Goal: Check status: Check status

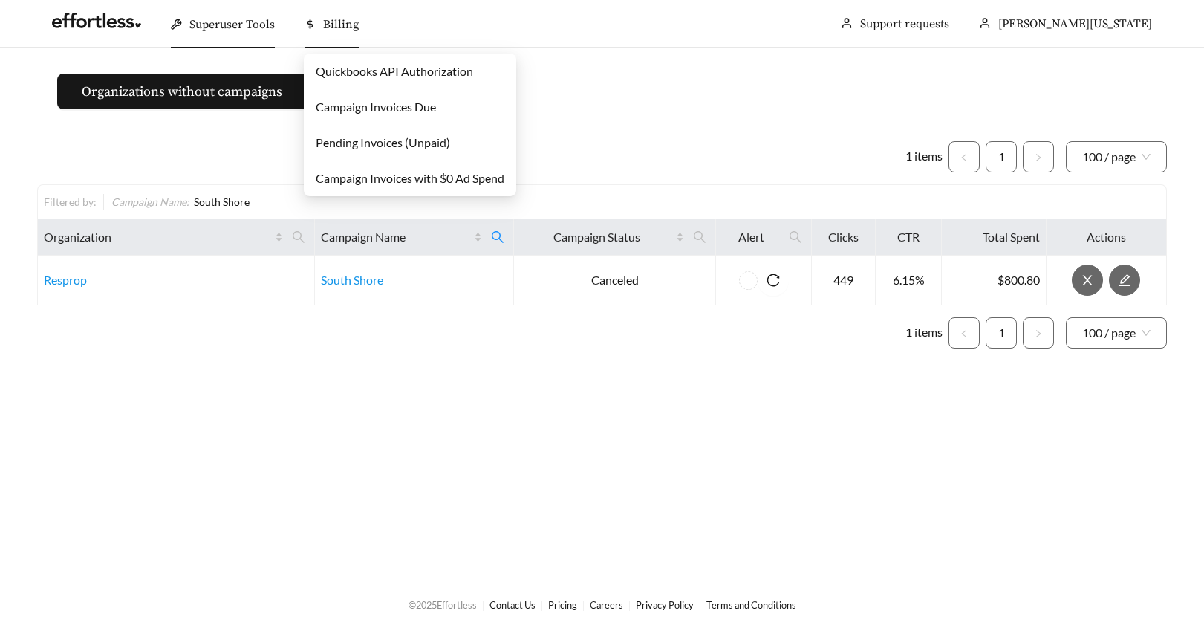
click at [337, 138] on link "Pending Invoices (Unpaid)" at bounding box center [383, 142] width 134 height 14
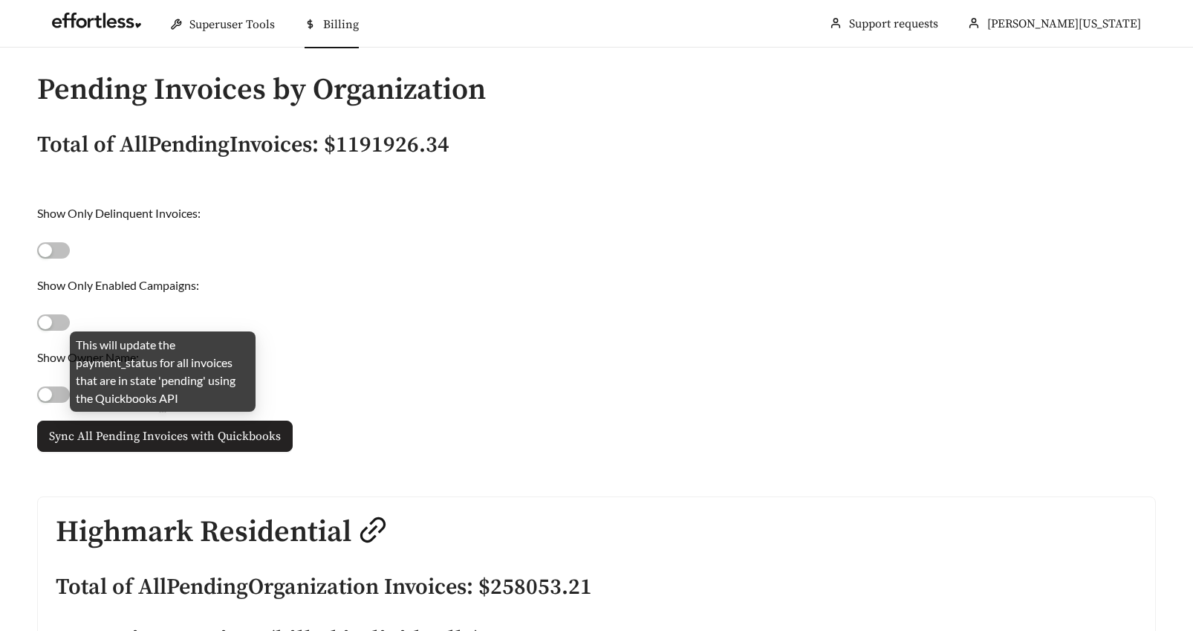
click at [168, 440] on span "Sync All Pending Invoices with Quickbooks" at bounding box center [165, 436] width 232 height 18
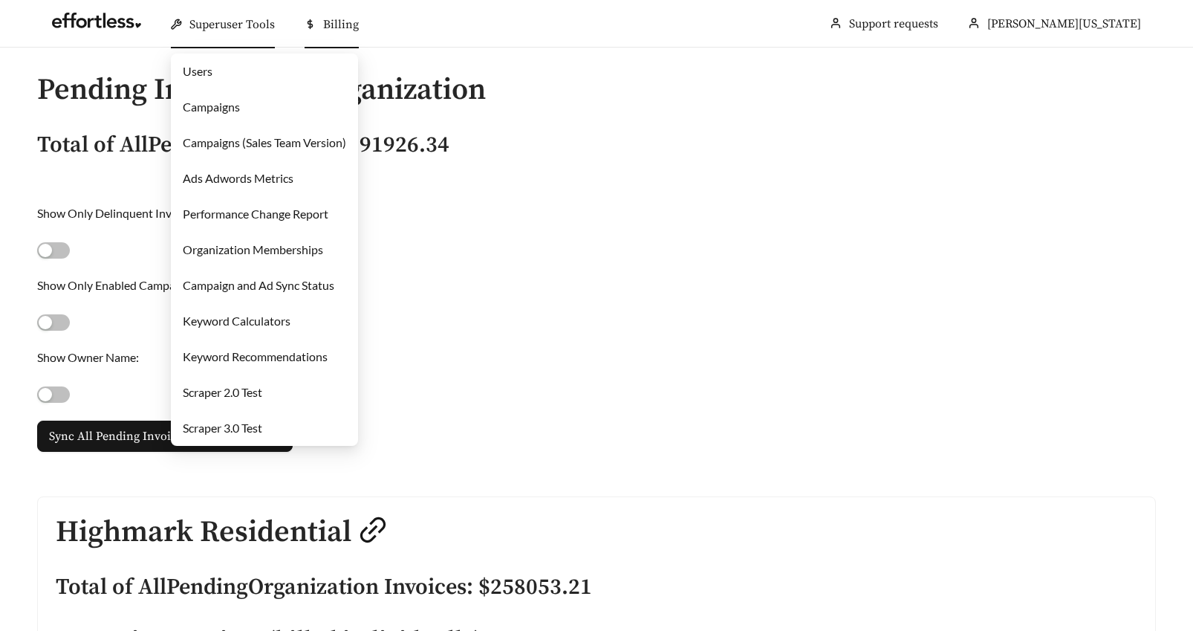
click at [199, 108] on link "Campaigns" at bounding box center [211, 107] width 57 height 14
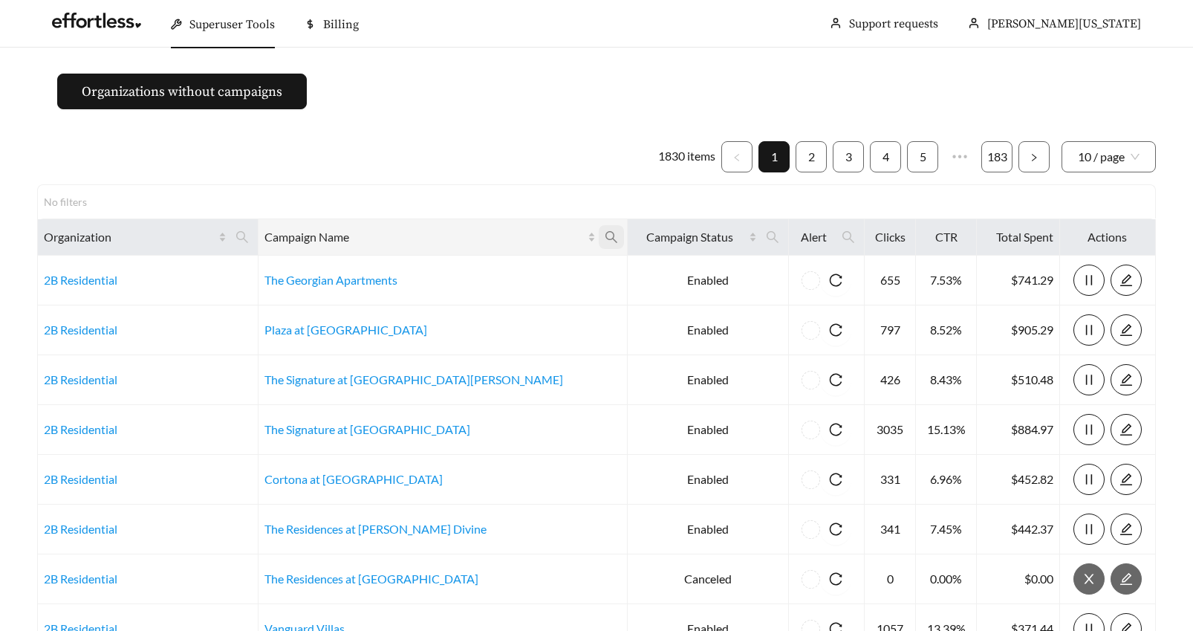
click at [605, 236] on icon "search" at bounding box center [611, 236] width 13 height 13
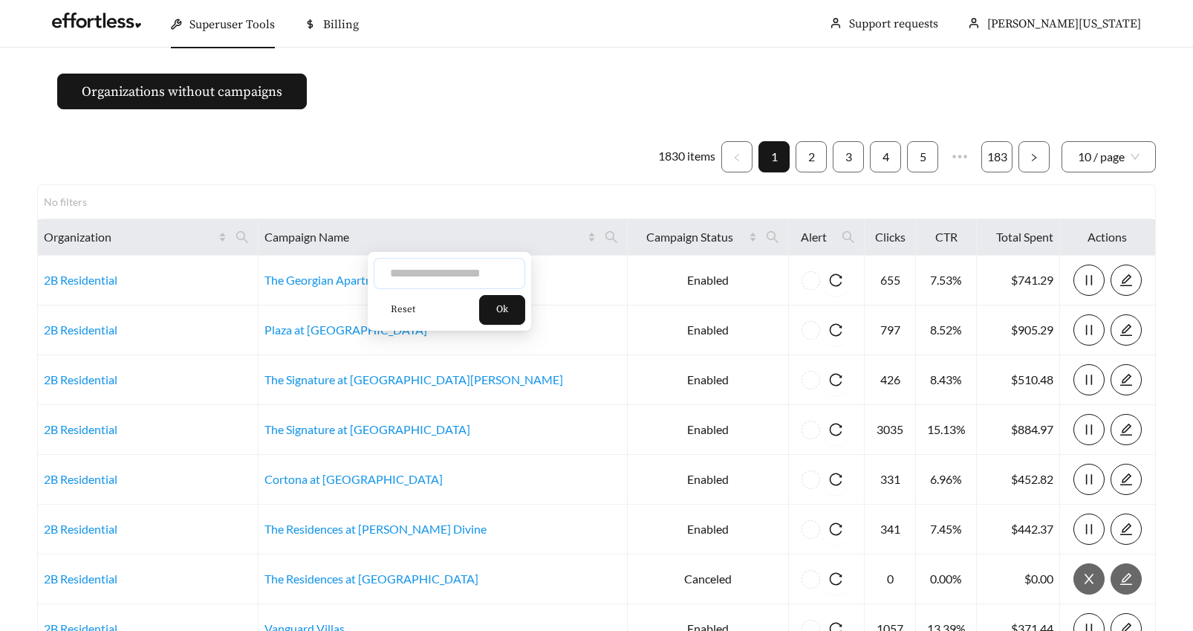
paste input "**********"
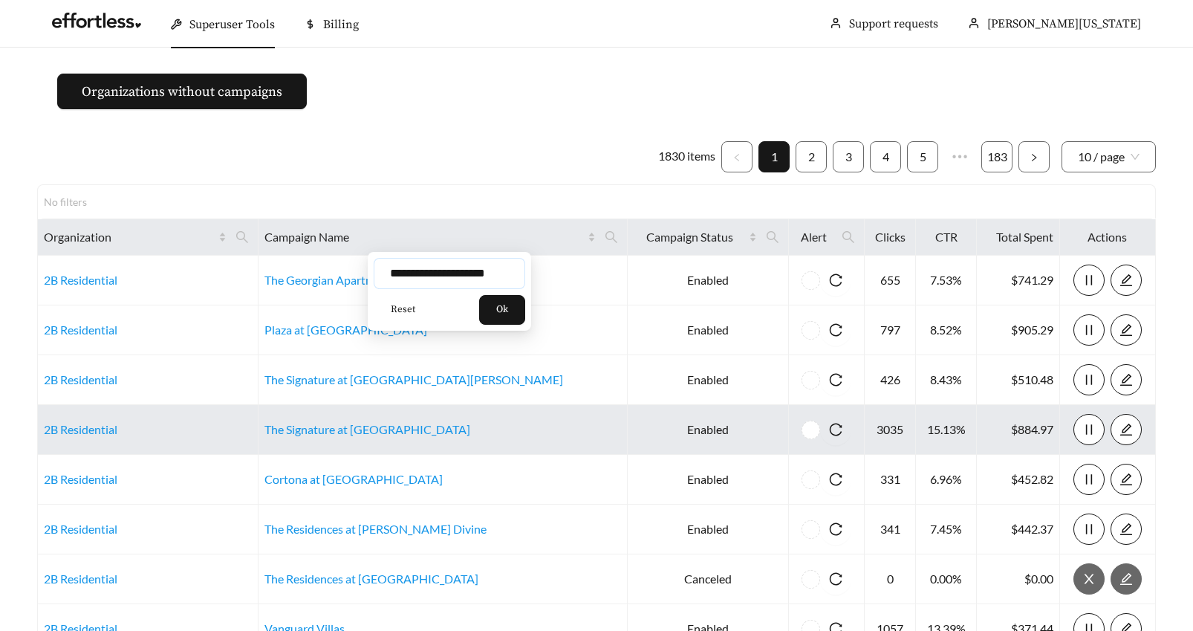
scroll to position [0, 7]
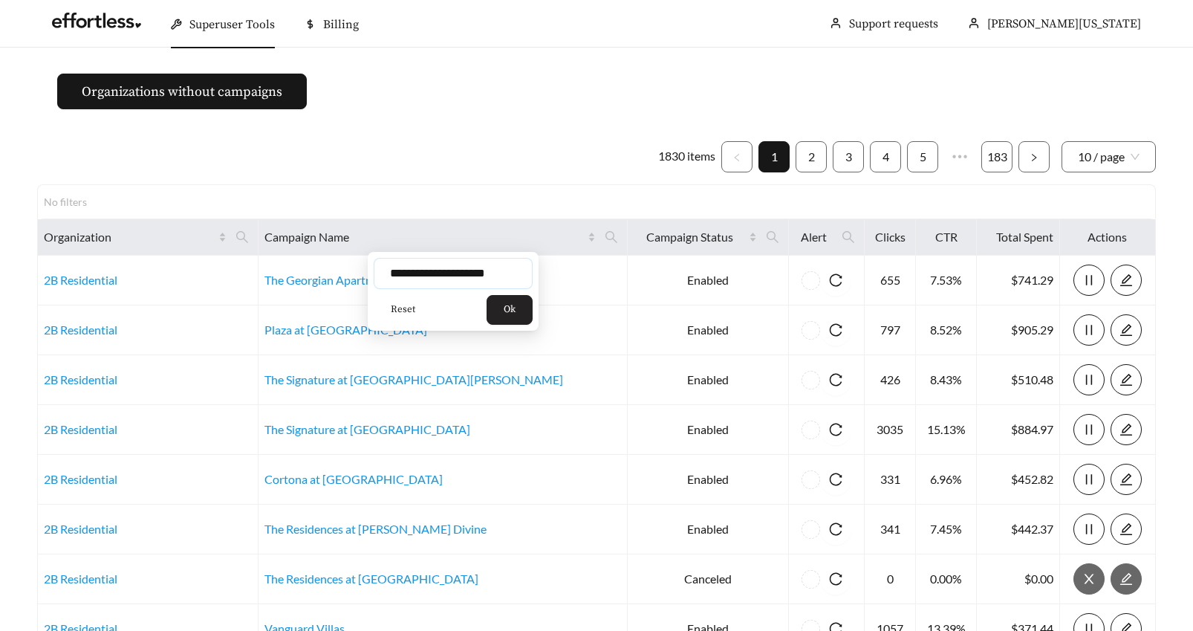
type input "**********"
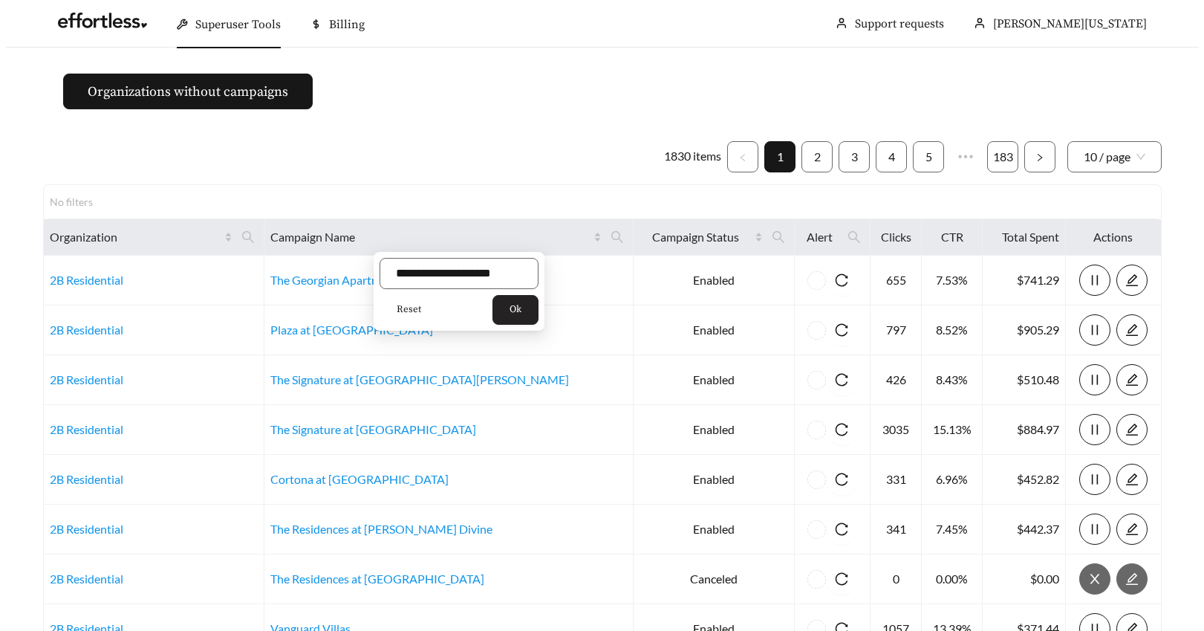
scroll to position [0, 0]
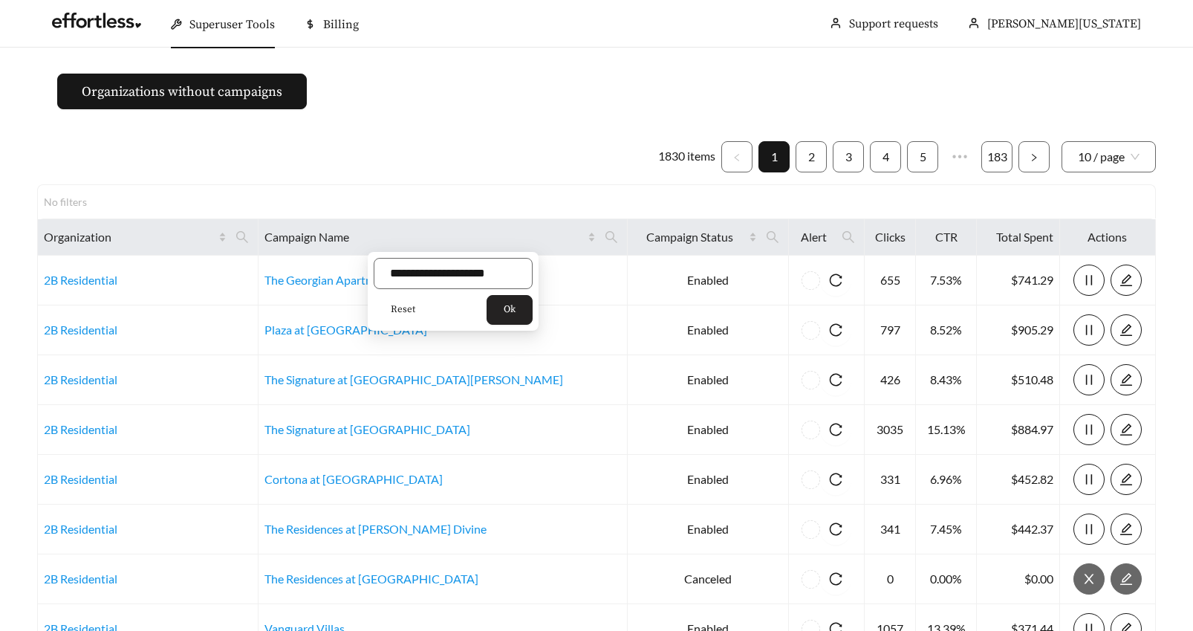
click at [504, 303] on span "Ok" at bounding box center [510, 309] width 12 height 15
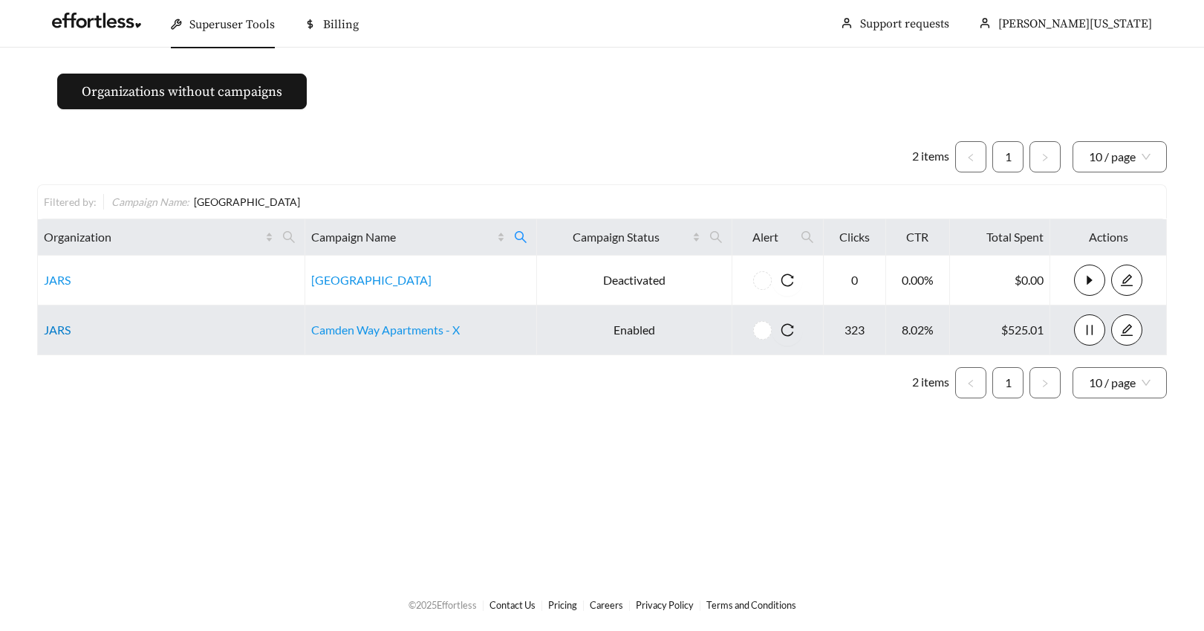
click at [57, 332] on link "JARS" at bounding box center [57, 329] width 27 height 14
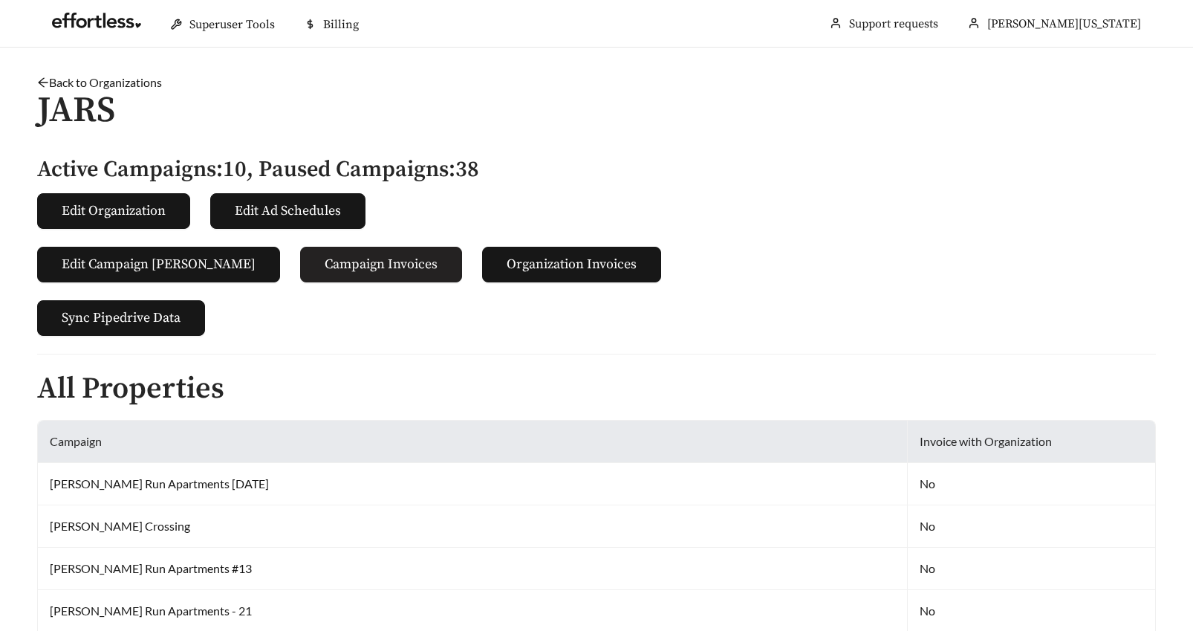
click at [335, 258] on span "Campaign Invoices" at bounding box center [381, 264] width 113 height 20
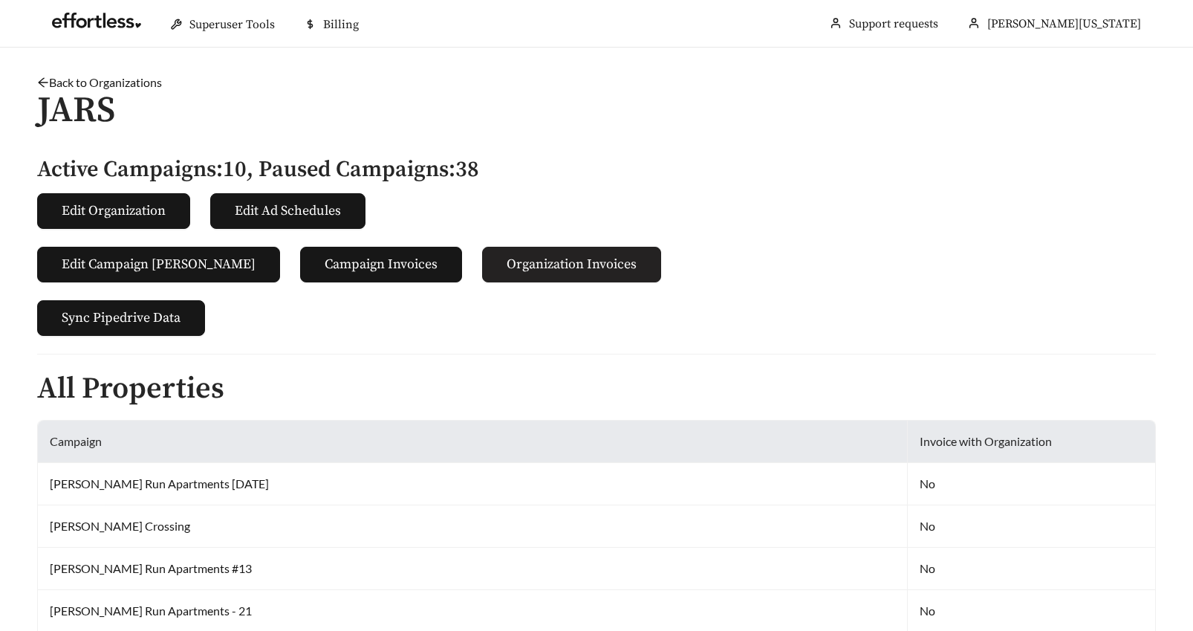
click at [511, 257] on span "Organization Invoices" at bounding box center [572, 264] width 130 height 20
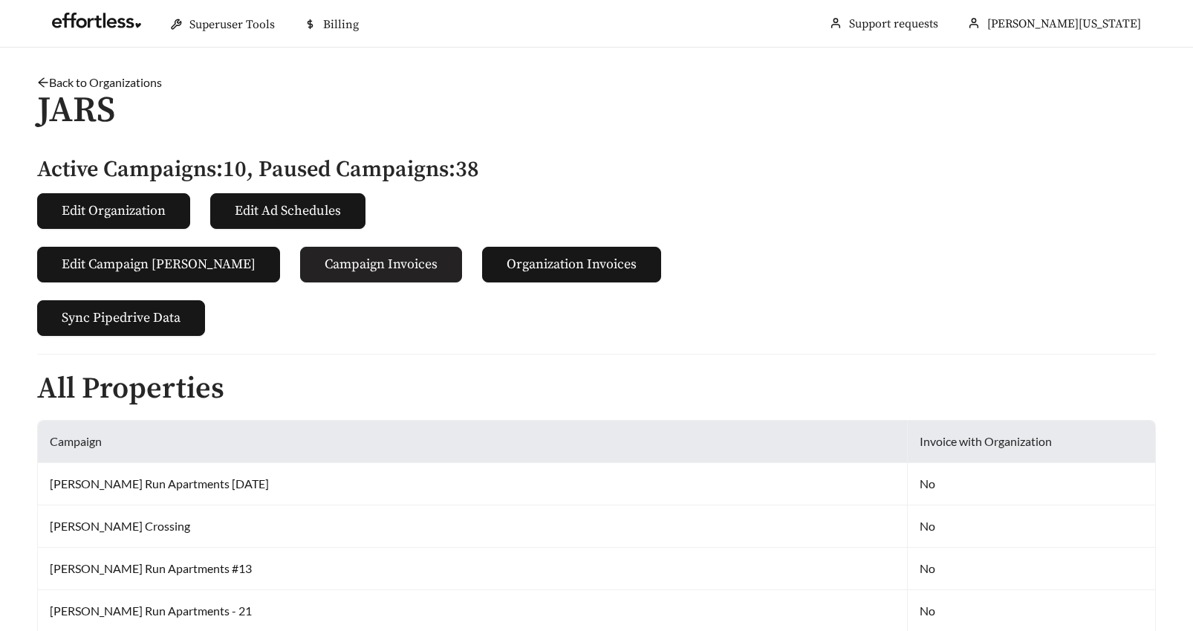
click at [325, 262] on span "Campaign Invoices" at bounding box center [381, 264] width 113 height 20
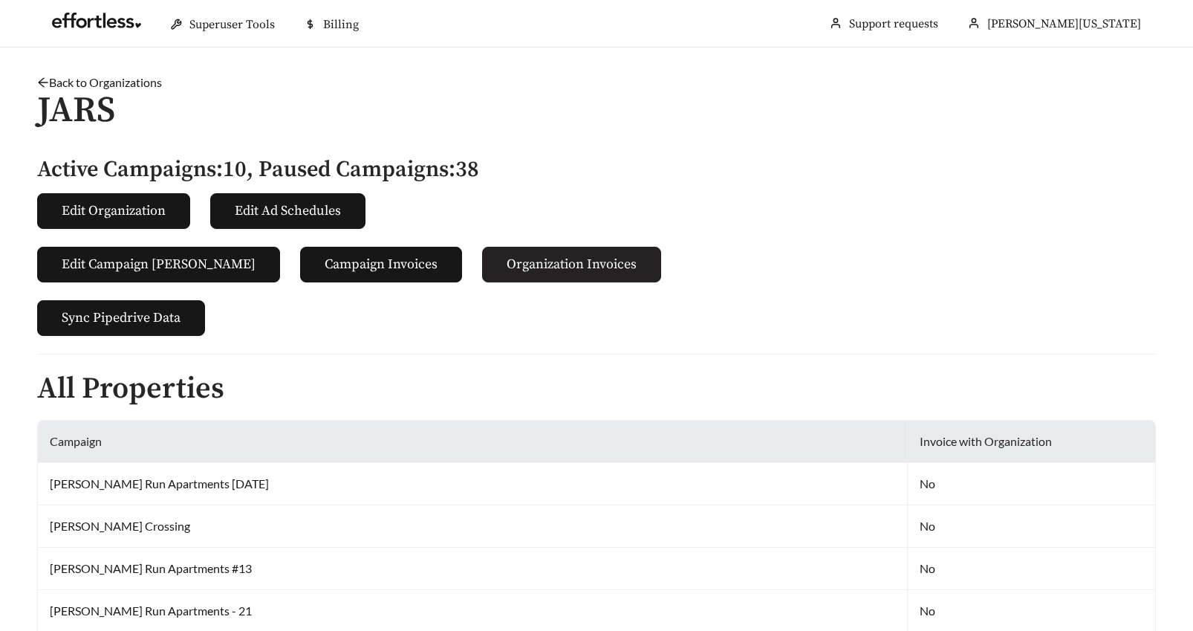
click at [507, 261] on span "Organization Invoices" at bounding box center [572, 264] width 130 height 20
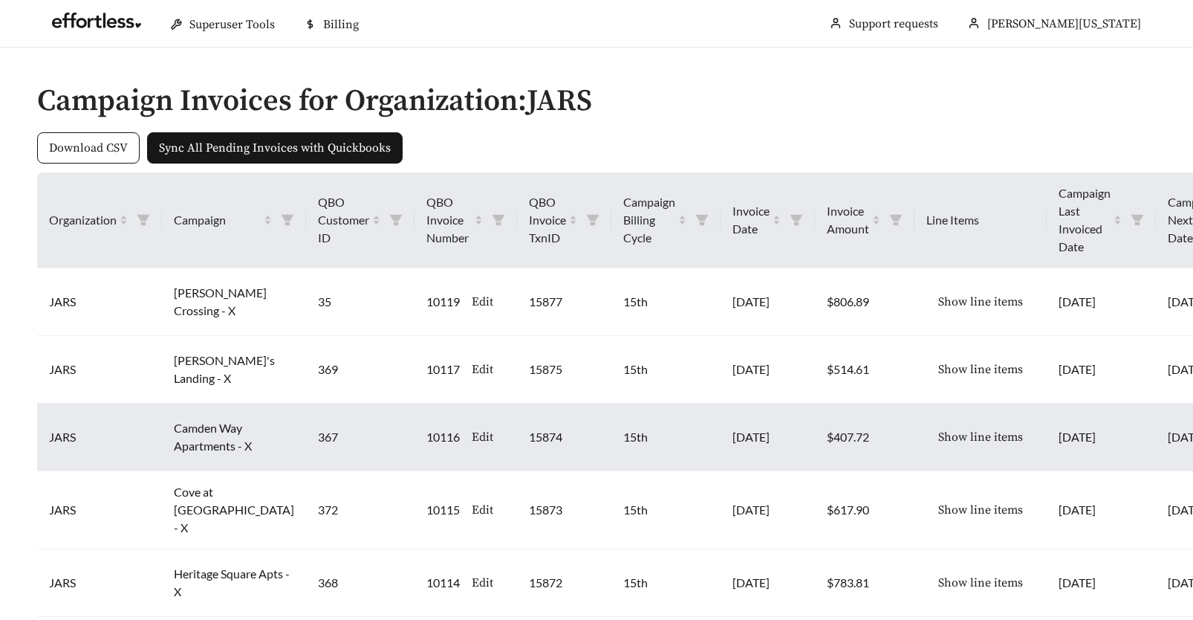
click at [938, 436] on span "Show line items" at bounding box center [980, 437] width 85 height 18
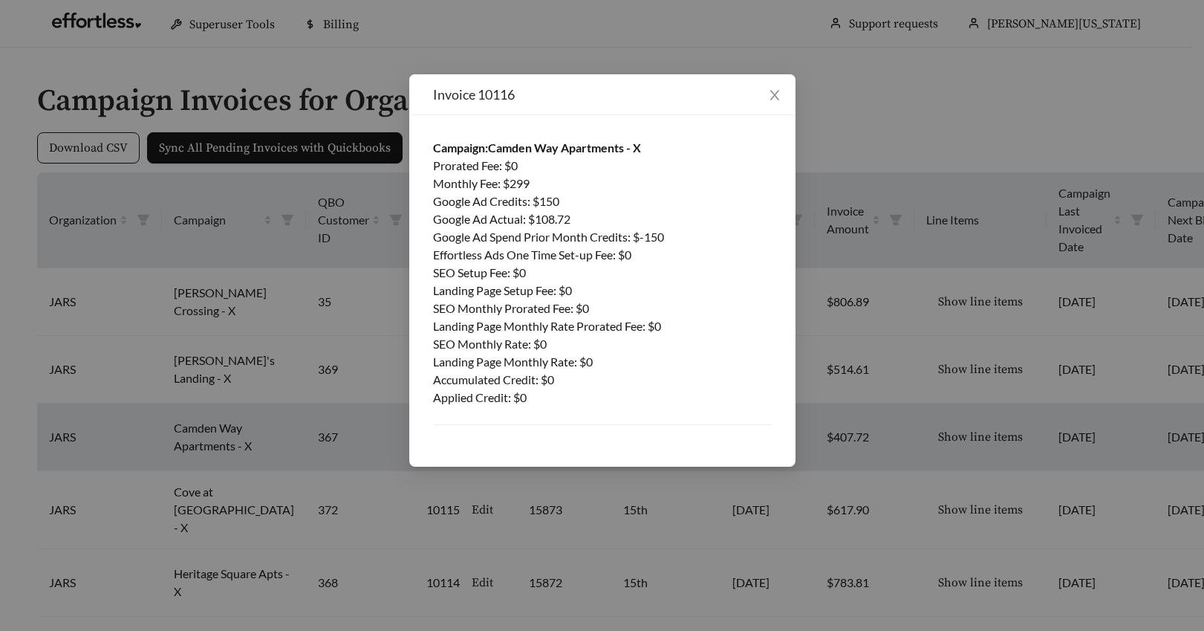
click at [532, 178] on div "Monthly Fee : $ 299" at bounding box center [602, 184] width 339 height 18
click at [528, 182] on div "Monthly Fee : $ 299" at bounding box center [602, 184] width 339 height 18
click at [777, 92] on icon "close" at bounding box center [775, 96] width 10 height 10
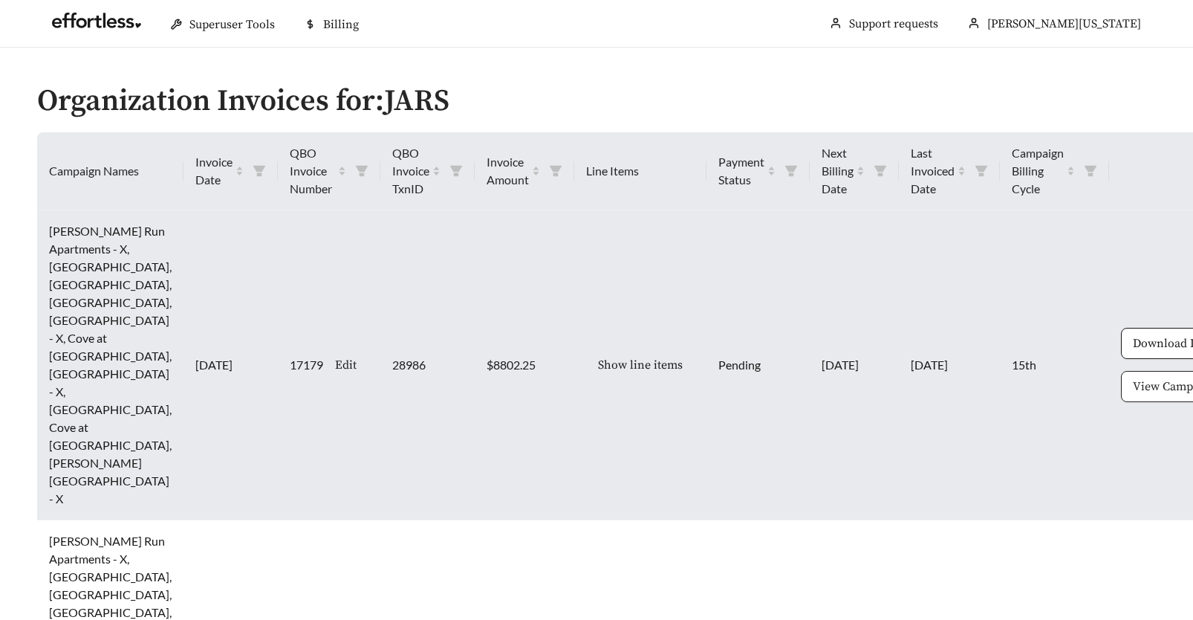
click at [1133, 395] on span "View Campaign Invoices" at bounding box center [1199, 386] width 132 height 18
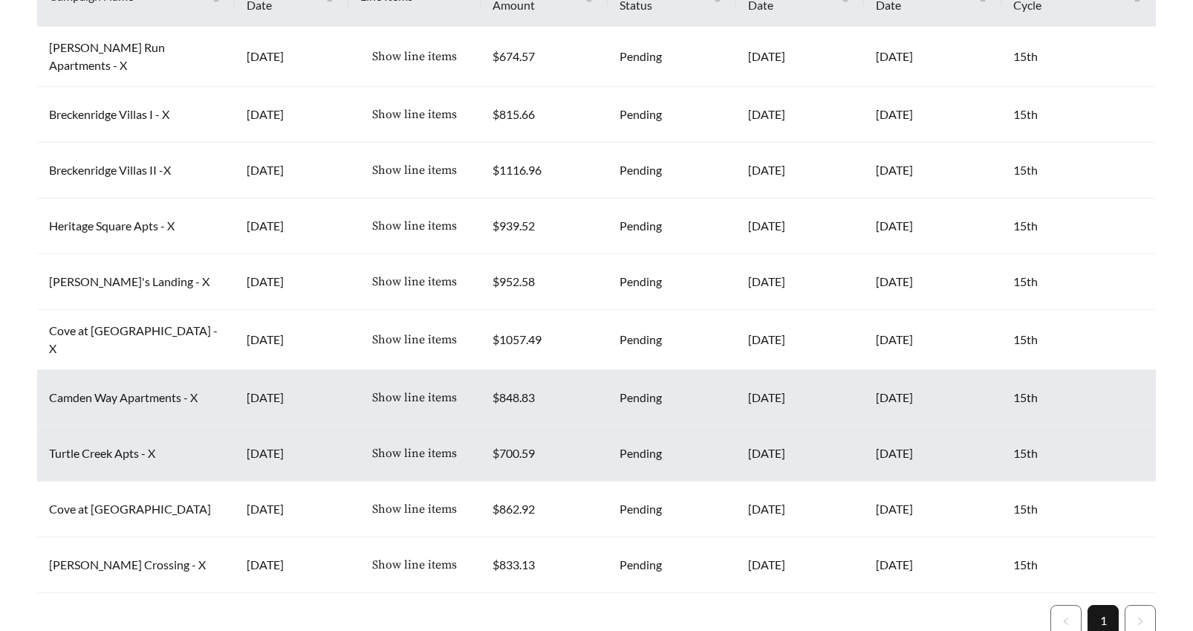
scroll to position [243, 0]
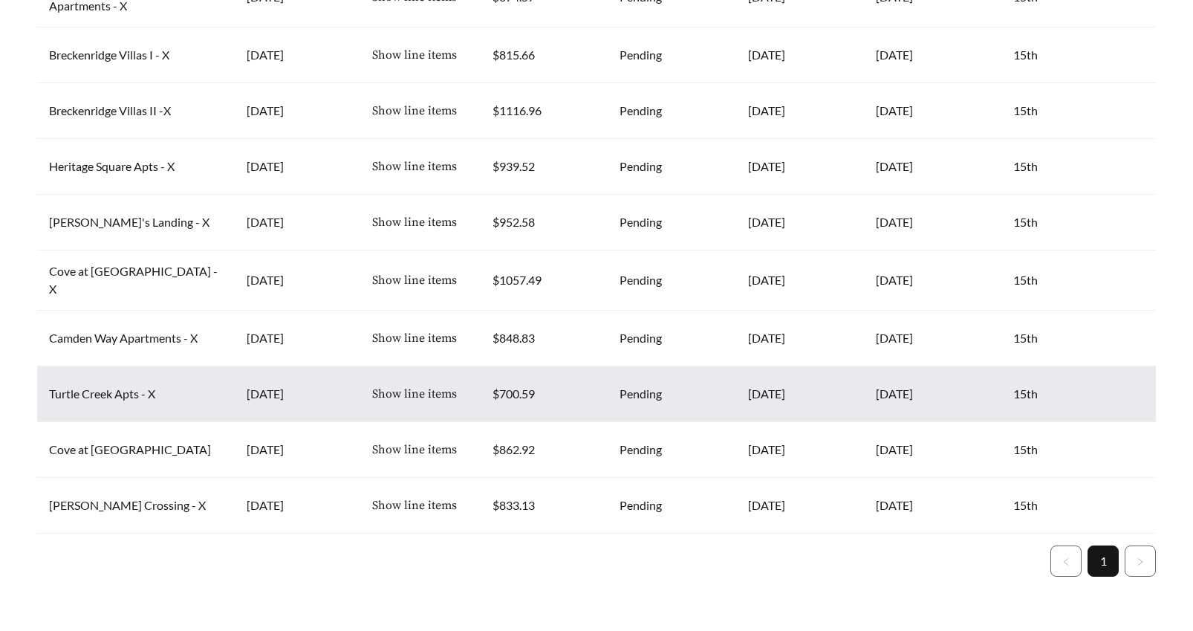
click at [756, 388] on td "[DATE]" at bounding box center [800, 394] width 128 height 56
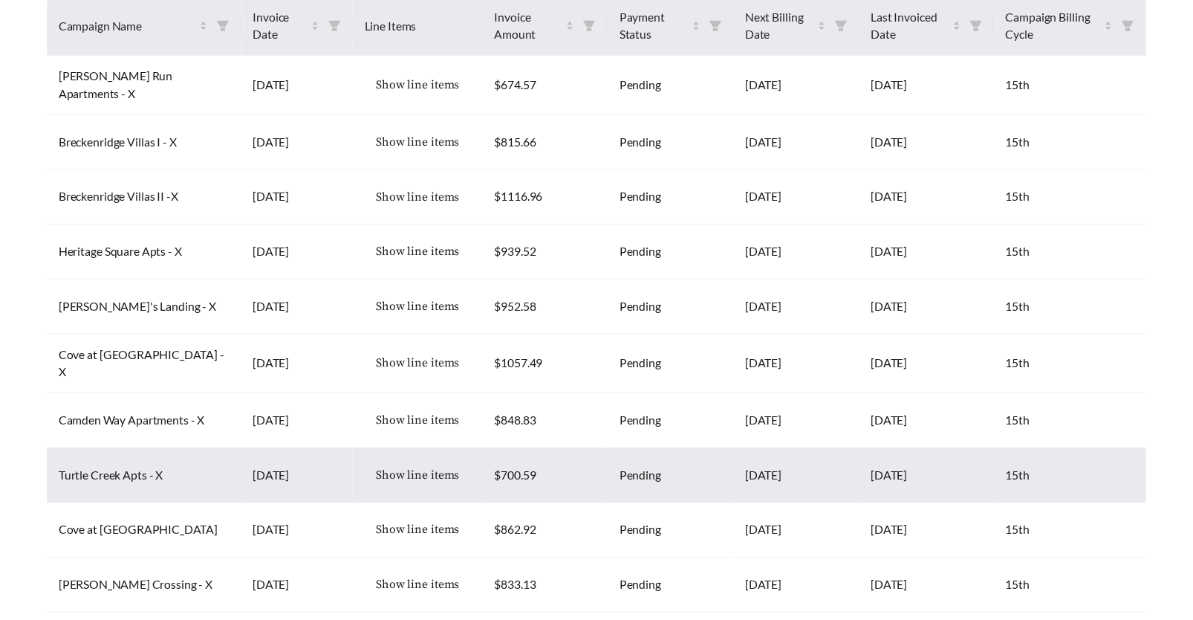
scroll to position [0, 0]
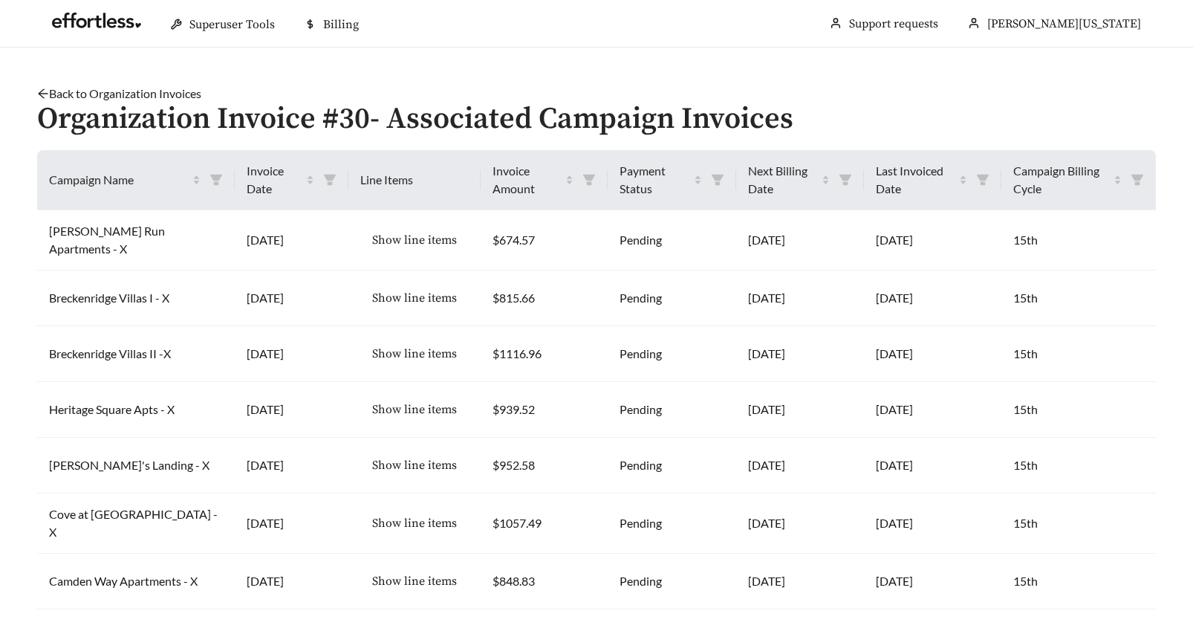
click at [112, 93] on link "Back to Organization Invoices" at bounding box center [119, 93] width 164 height 14
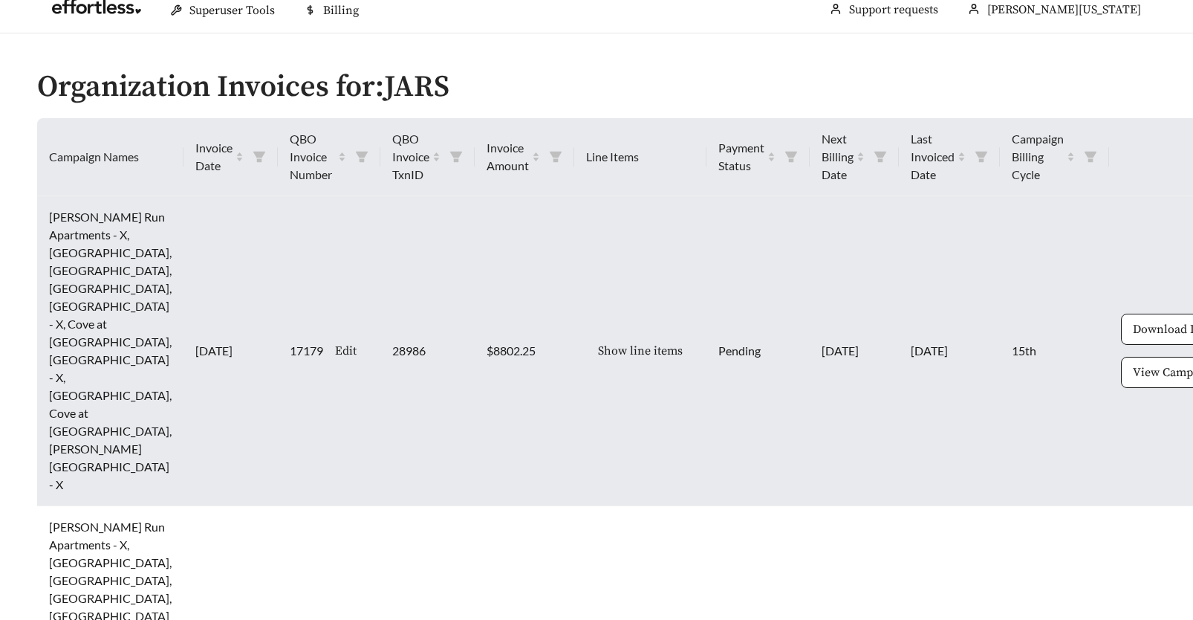
scroll to position [30, 0]
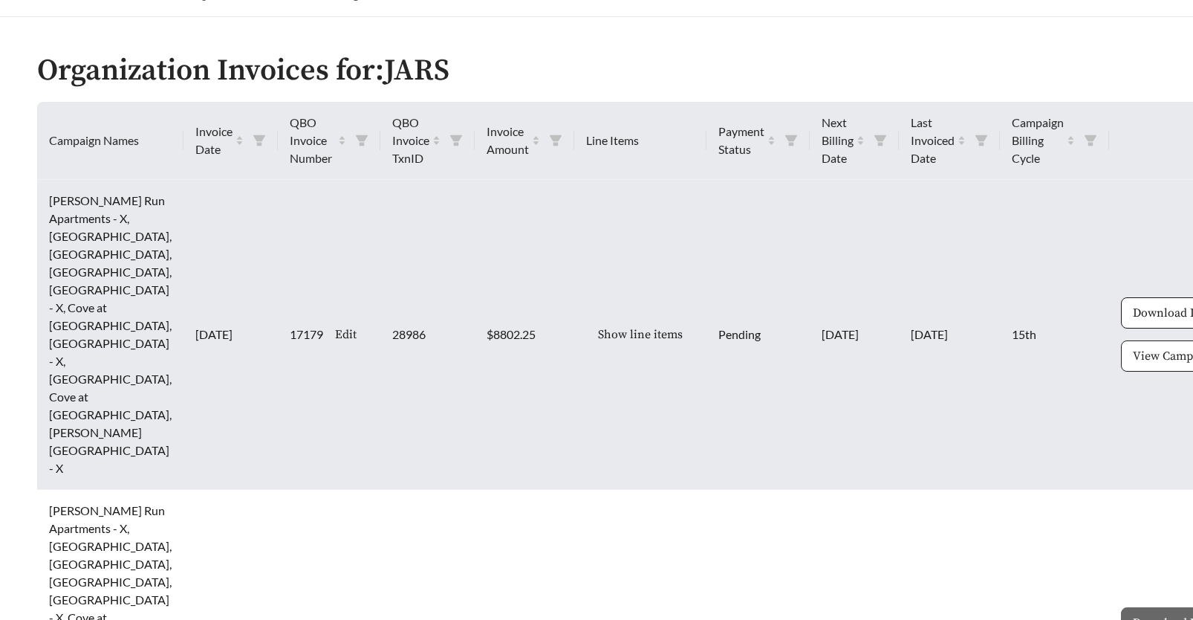
click at [1133, 365] on span "View Campaign Invoices" at bounding box center [1199, 356] width 132 height 18
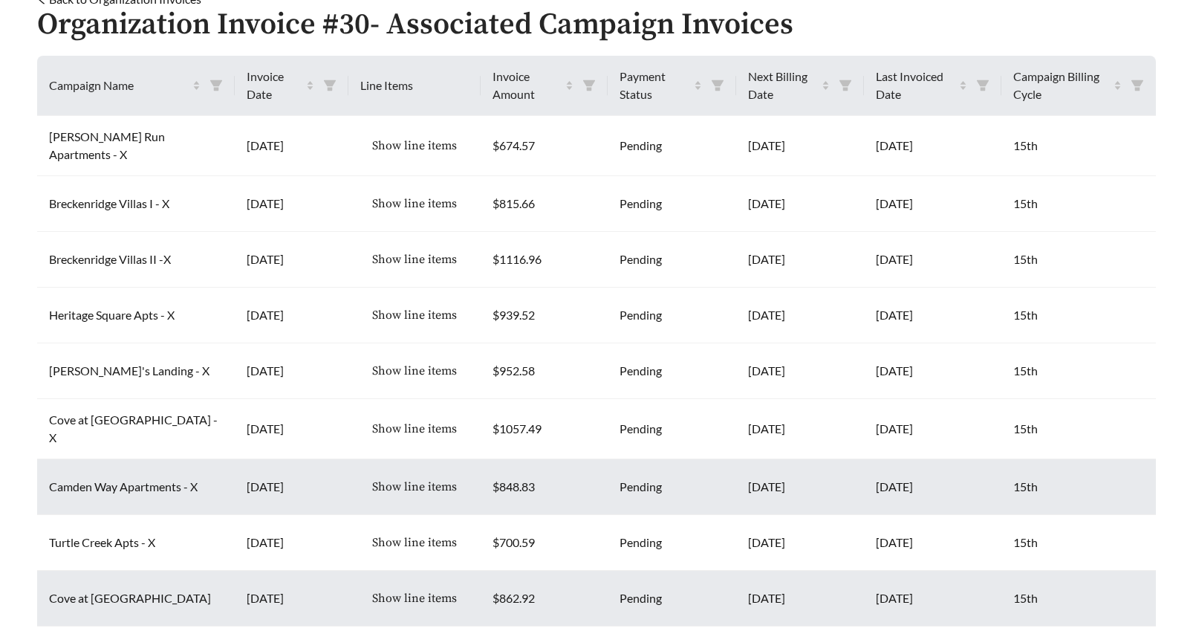
scroll to position [97, 0]
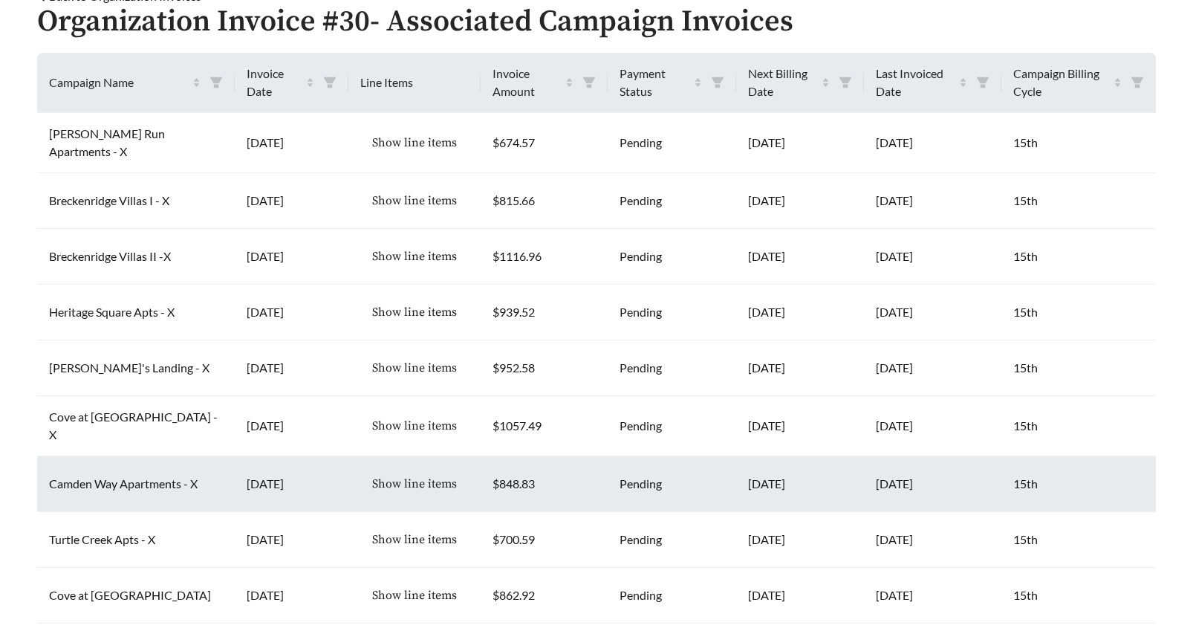
click at [608, 484] on td "Pending" at bounding box center [672, 484] width 128 height 56
click at [481, 482] on td "$848.83" at bounding box center [544, 484] width 127 height 56
click at [1112, 488] on td "15th" at bounding box center [1079, 484] width 155 height 56
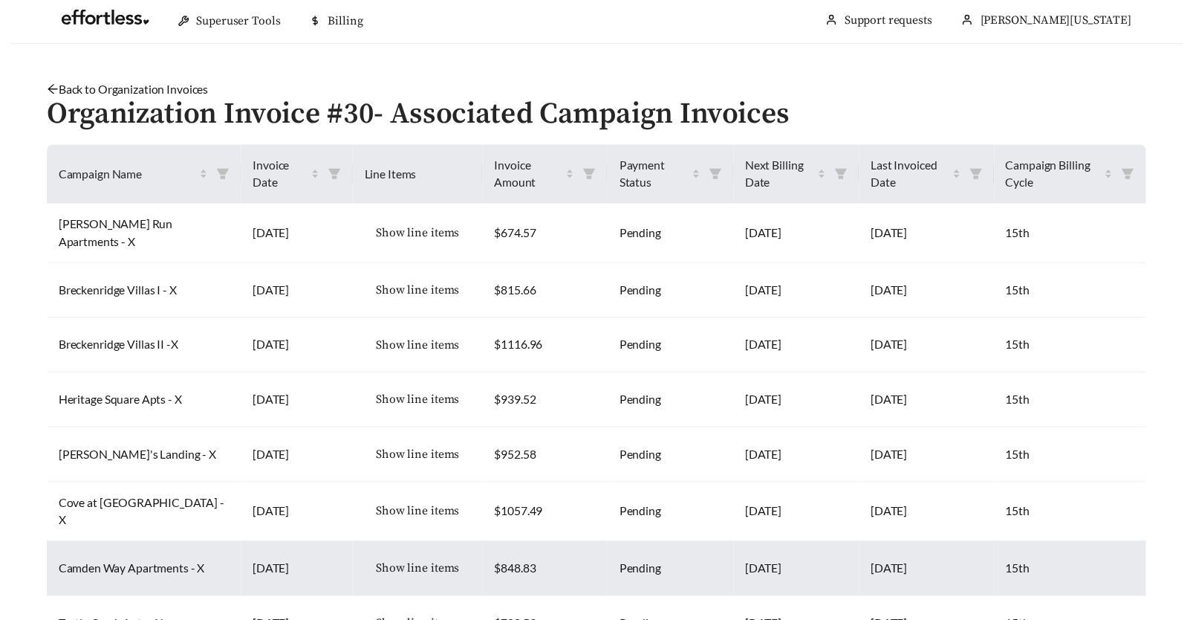
scroll to position [0, 0]
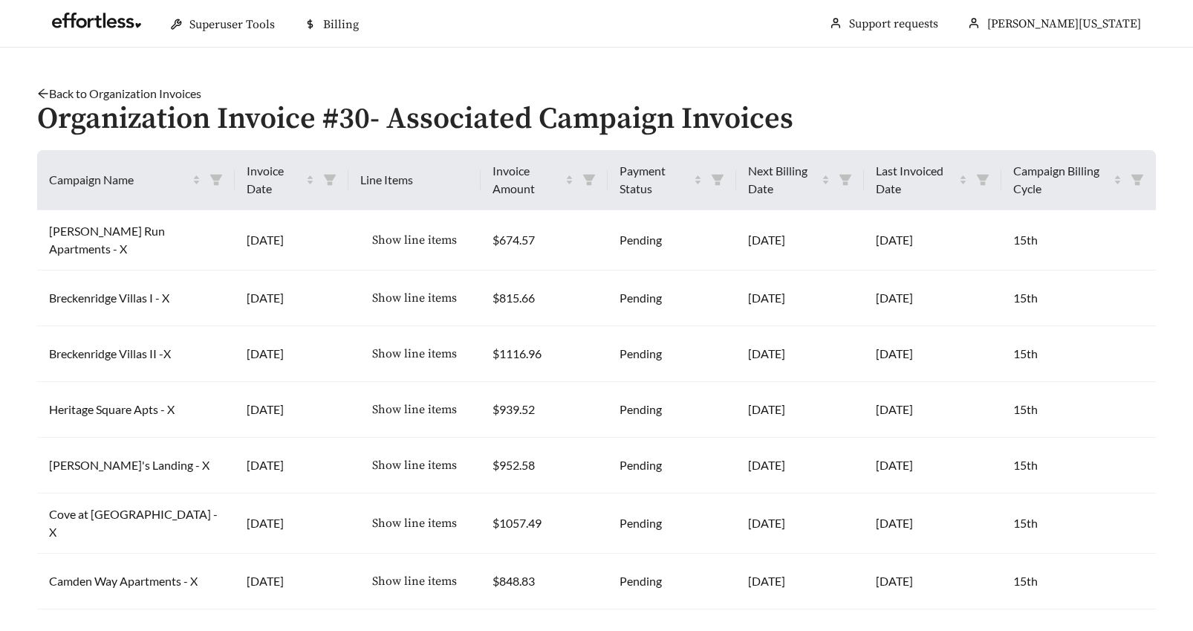
click at [189, 95] on link "Back to Organization Invoices" at bounding box center [119, 93] width 164 height 14
